Goal: Task Accomplishment & Management: Complete application form

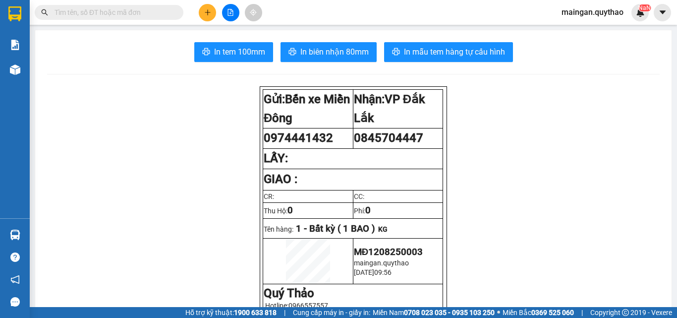
drag, startPoint x: 529, startPoint y: 269, endPoint x: 211, endPoint y: 15, distance: 406.9
click at [211, 15] on button at bounding box center [207, 12] width 17 height 17
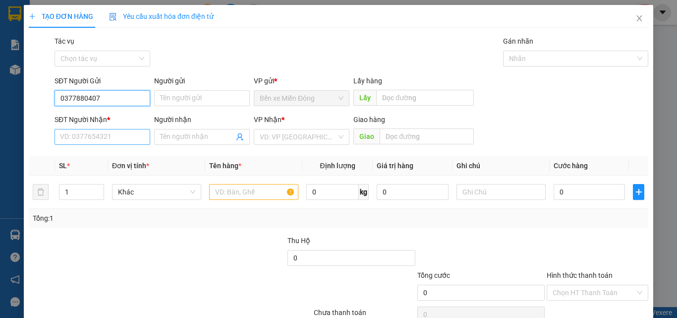
type input "0377880407"
click at [99, 136] on input "SĐT Người Nhận *" at bounding box center [103, 137] width 96 height 16
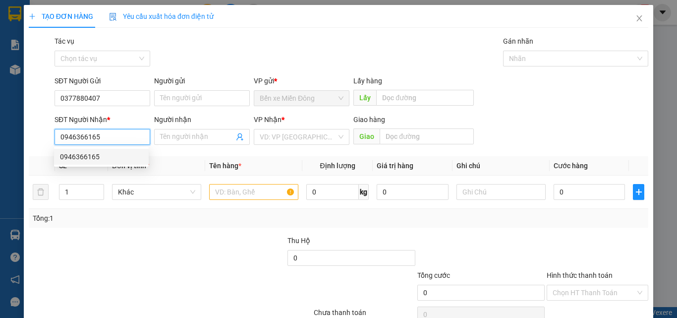
click at [83, 162] on div "0946366165" at bounding box center [101, 156] width 83 height 11
type input "0946366165"
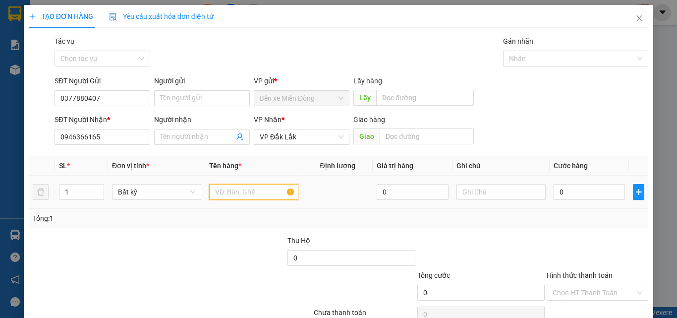
click at [224, 195] on input "text" at bounding box center [253, 192] width 89 height 16
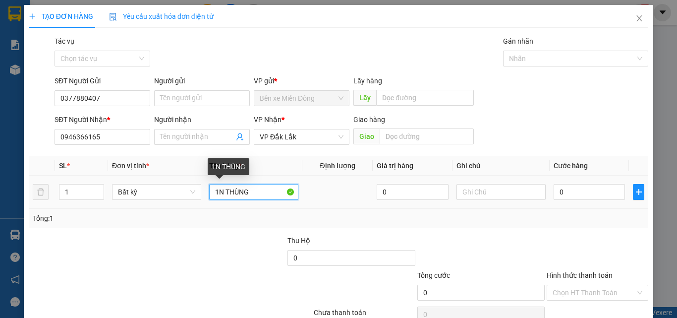
click at [223, 193] on input "1N THÙNG" at bounding box center [253, 192] width 89 height 16
type input "1 THÙNG"
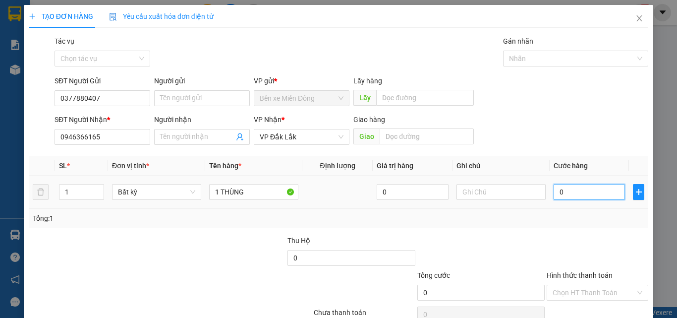
click at [605, 198] on input "0" at bounding box center [589, 192] width 71 height 16
type input "06"
type input "6"
type input "060"
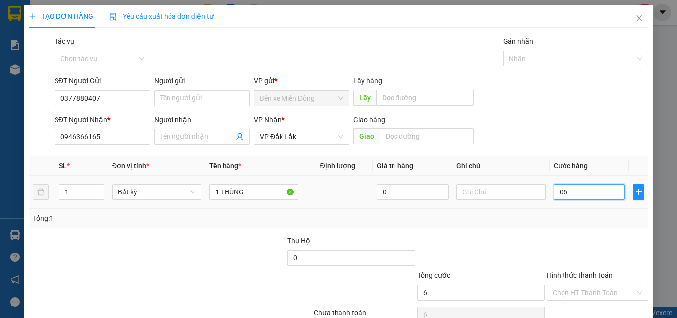
type input "60"
type input "60.000"
drag, startPoint x: 640, startPoint y: 252, endPoint x: 611, endPoint y: 278, distance: 39.0
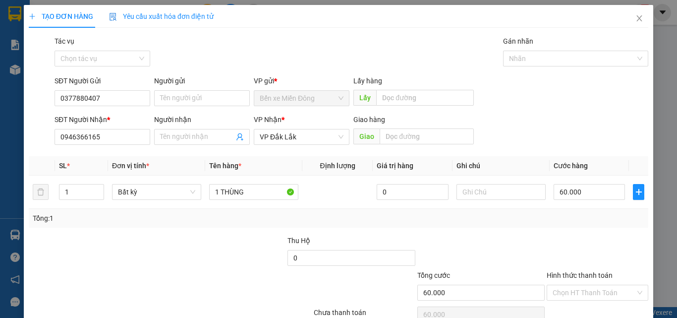
click at [470, 250] on div at bounding box center [480, 252] width 129 height 35
click at [601, 289] on input "Hình thức thanh toán" at bounding box center [594, 292] width 83 height 15
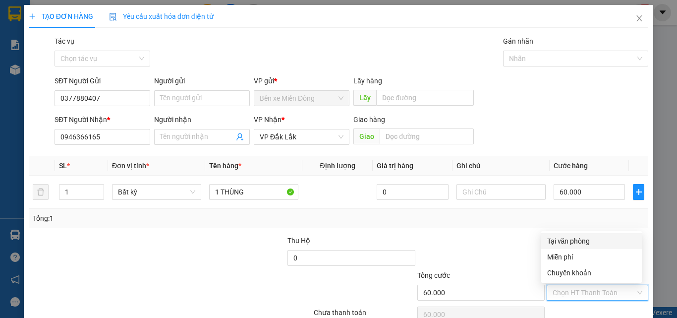
click at [587, 241] on div "Tại văn phòng" at bounding box center [591, 240] width 89 height 11
type input "0"
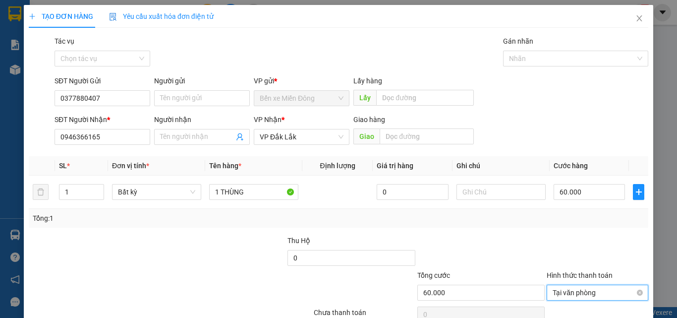
scroll to position [49, 0]
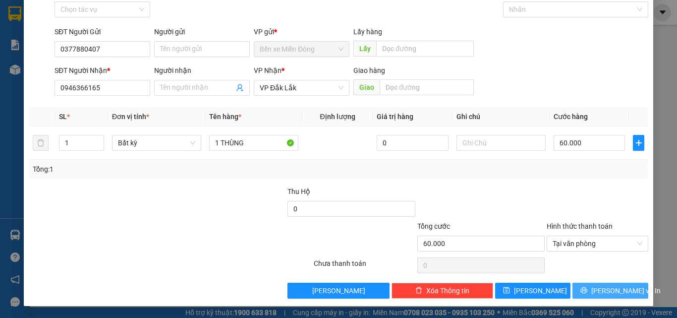
click at [586, 293] on icon "printer" at bounding box center [583, 289] width 7 height 7
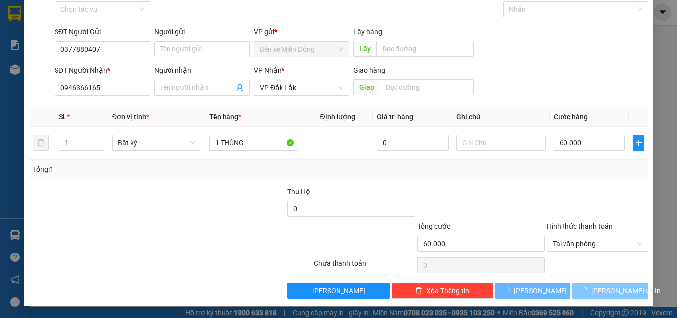
click at [586, 293] on span "loading" at bounding box center [585, 289] width 11 height 7
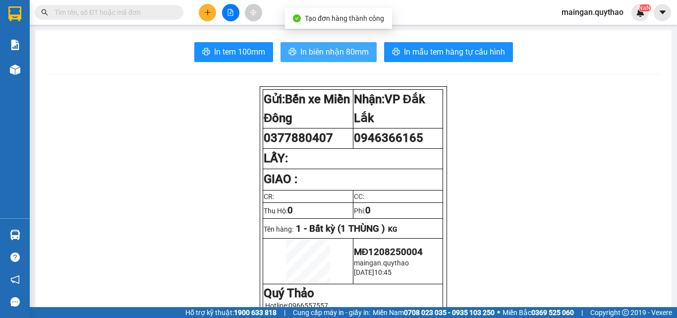
click at [328, 56] on span "In biên nhận 80mm" at bounding box center [334, 52] width 68 height 12
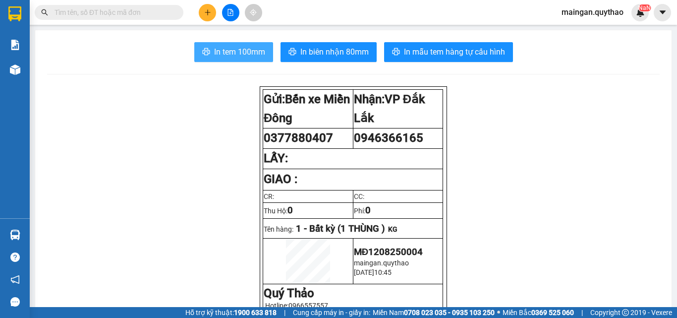
click at [243, 50] on span "In tem 100mm" at bounding box center [239, 52] width 51 height 12
drag, startPoint x: 7, startPoint y: 75, endPoint x: 140, endPoint y: 85, distance: 133.7
click at [9, 78] on div at bounding box center [14, 69] width 17 height 17
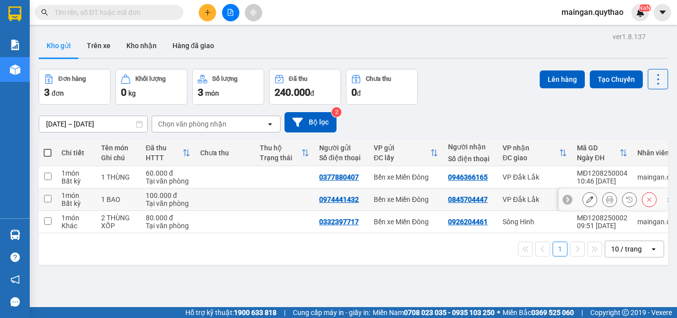
click at [606, 202] on icon at bounding box center [609, 199] width 7 height 7
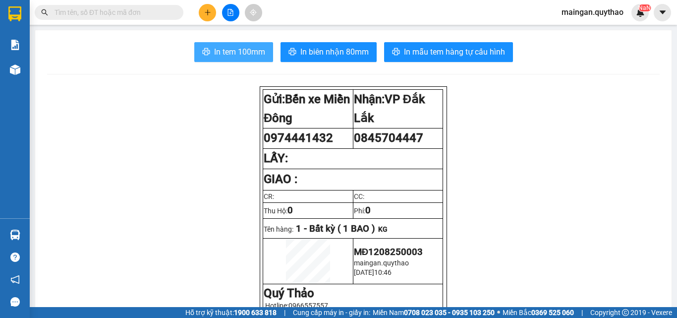
drag, startPoint x: 233, startPoint y: 53, endPoint x: 442, endPoint y: 151, distance: 230.8
click at [233, 56] on span "In tem 100mm" at bounding box center [239, 52] width 51 height 12
